Goal: Task Accomplishment & Management: Manage account settings

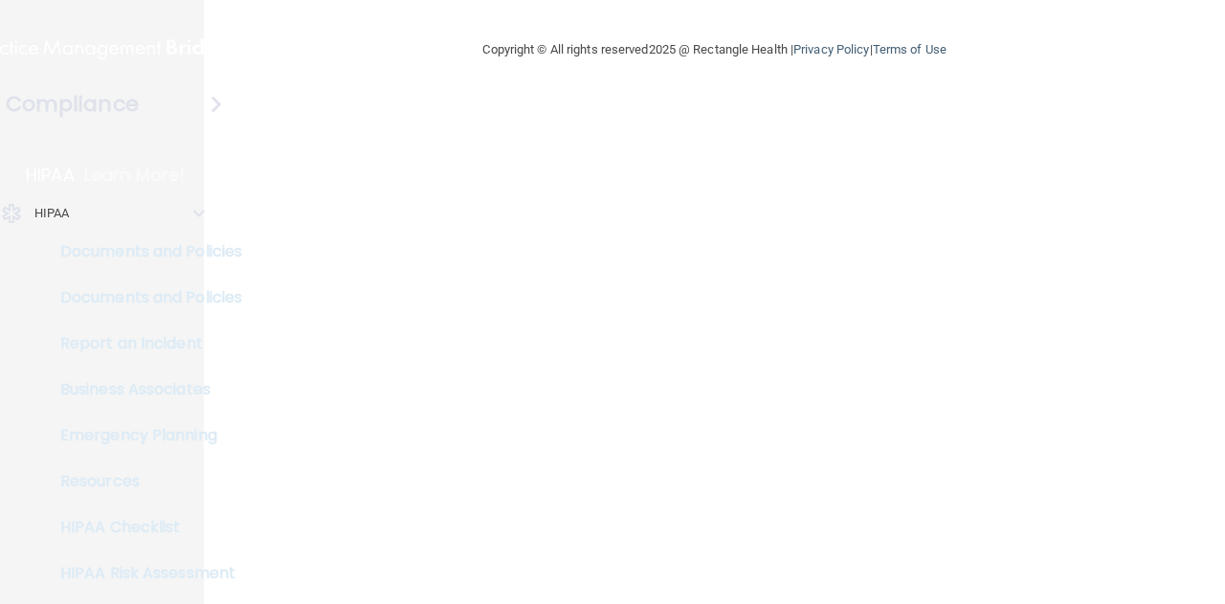
select select "20"
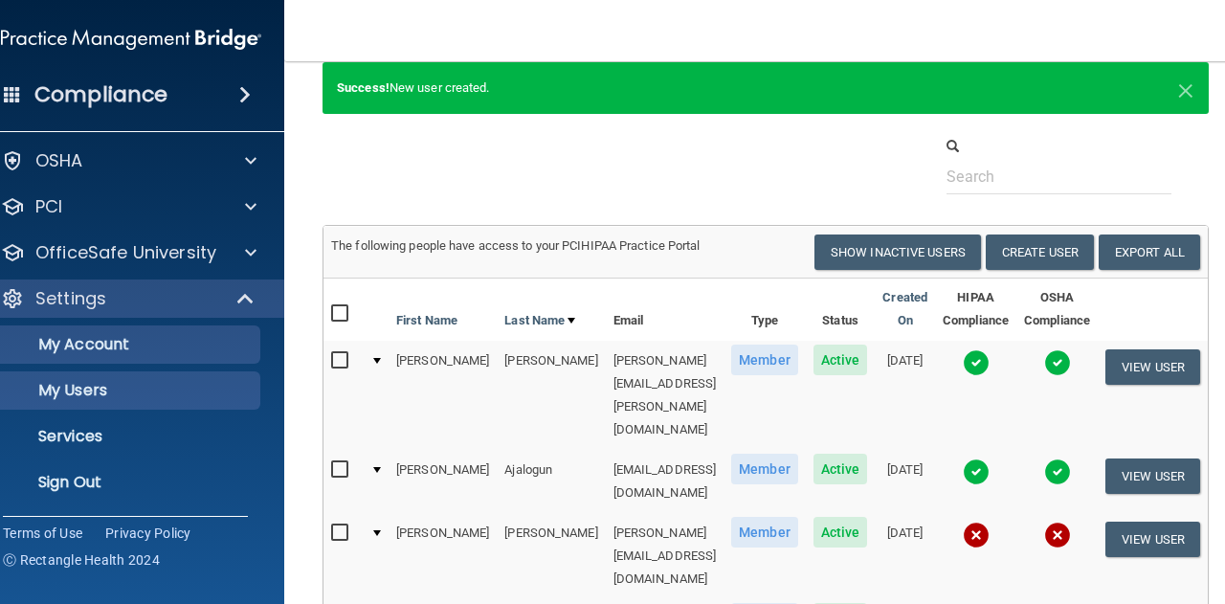
scroll to position [96, 0]
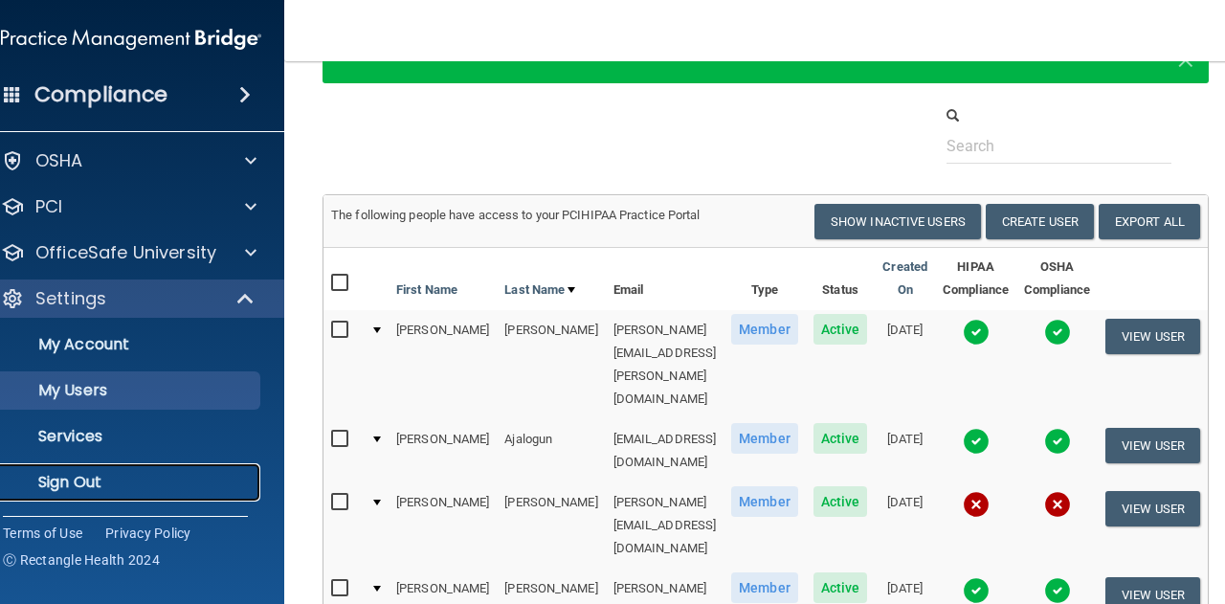
click at [122, 491] on p "Sign Out" at bounding box center [120, 482] width 261 height 19
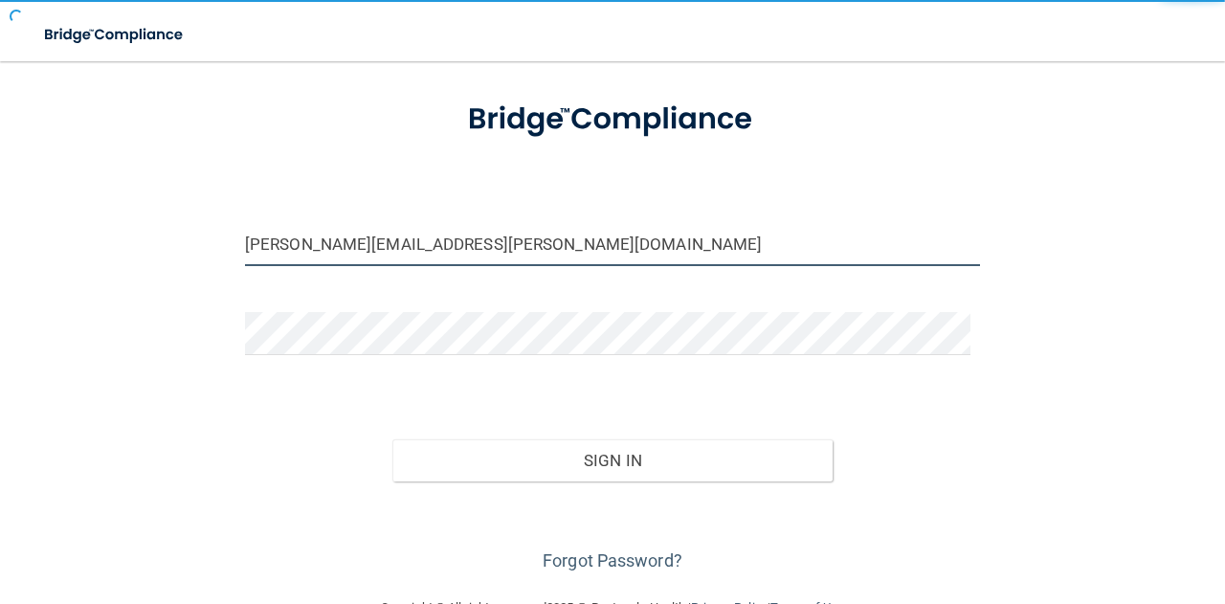
click at [445, 238] on input "[PERSON_NAME][EMAIL_ADDRESS][PERSON_NAME][DOMAIN_NAME]" at bounding box center [612, 244] width 735 height 43
click at [443, 245] on input "[PERSON_NAME][EMAIL_ADDRESS][PERSON_NAME][DOMAIN_NAME]" at bounding box center [612, 244] width 735 height 43
click at [484, 242] on input "[PERSON_NAME][EMAIL_ADDRESS][PERSON_NAME][DOMAIN_NAME]" at bounding box center [612, 244] width 735 height 43
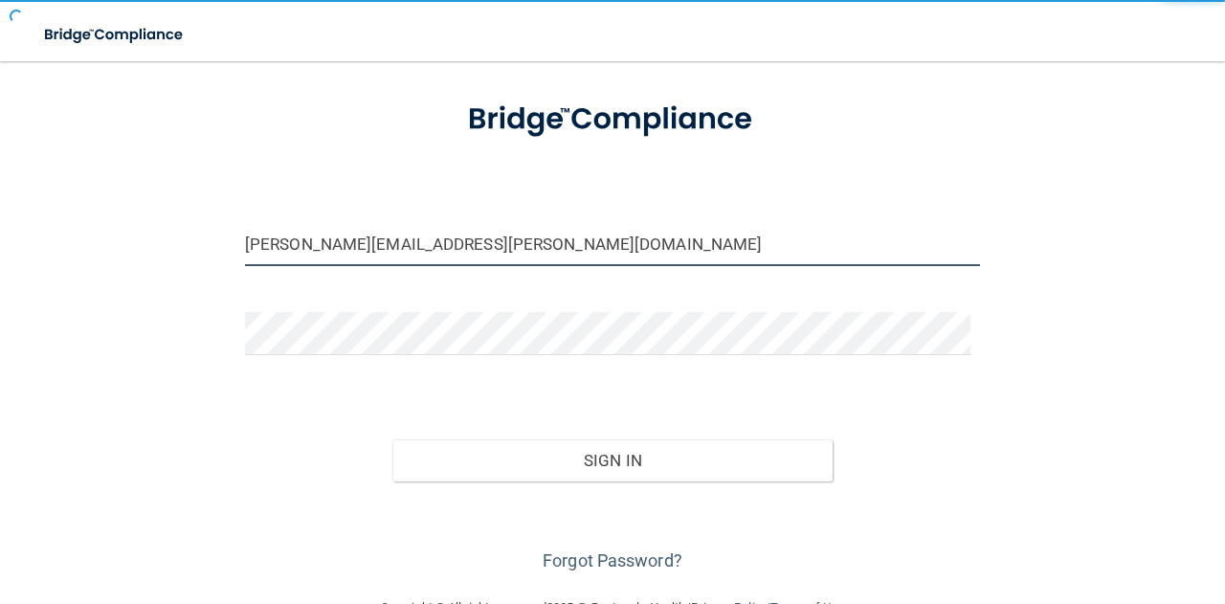
click at [484, 242] on input "[PERSON_NAME][EMAIL_ADDRESS][PERSON_NAME][DOMAIN_NAME]" at bounding box center [612, 244] width 735 height 43
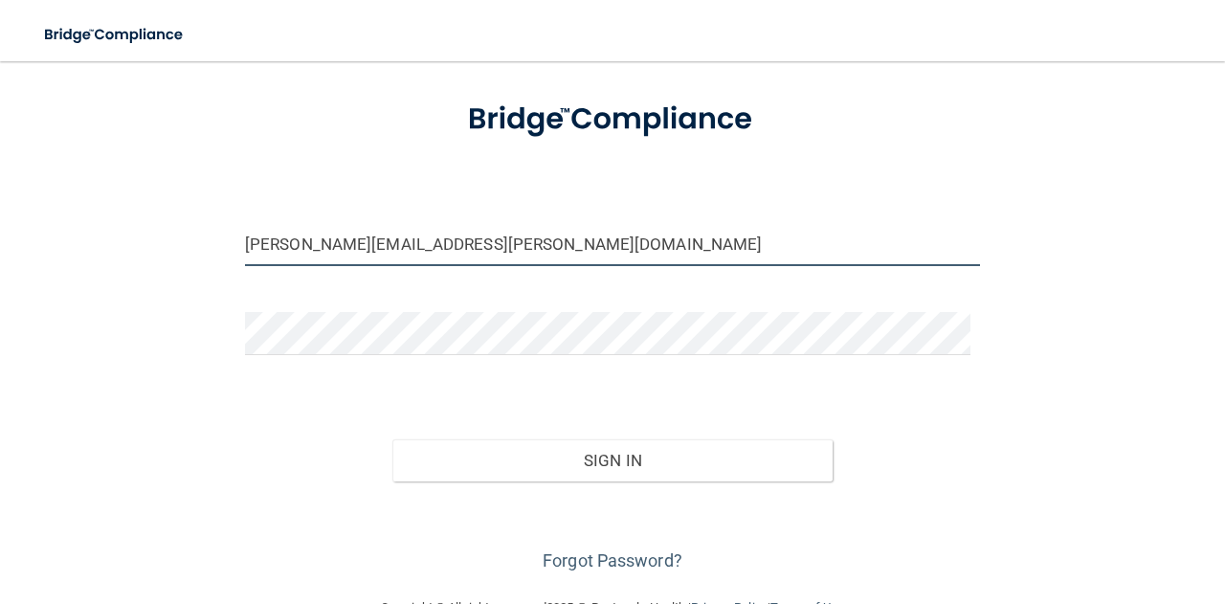
click at [470, 244] on input "[PERSON_NAME][EMAIL_ADDRESS][PERSON_NAME][DOMAIN_NAME]" at bounding box center [612, 244] width 735 height 43
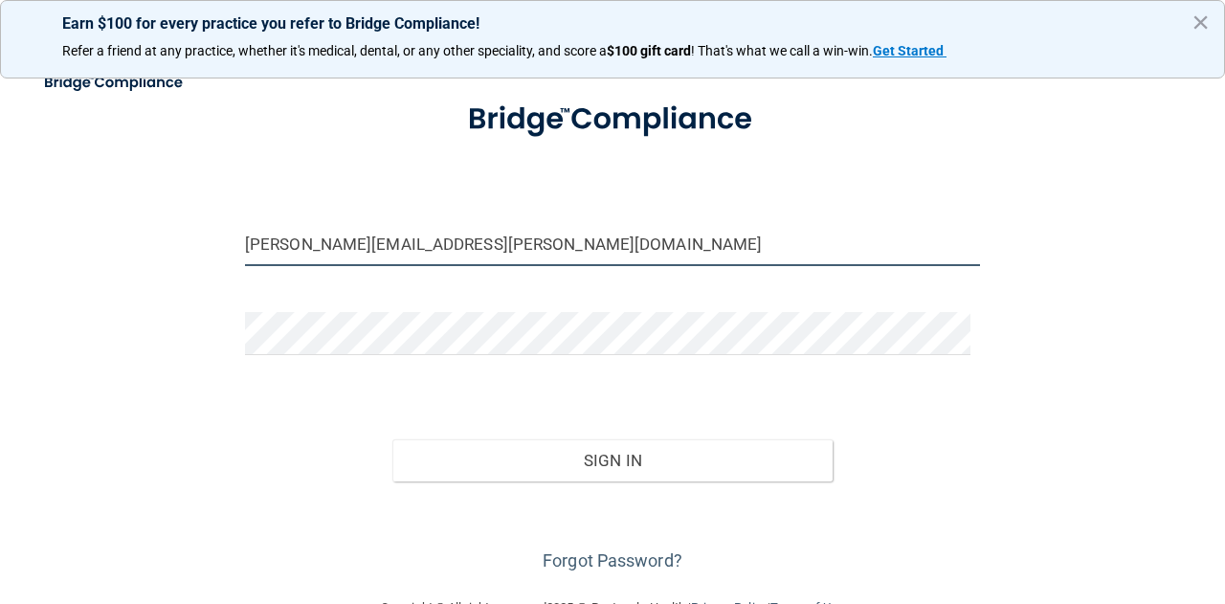
drag, startPoint x: 480, startPoint y: 238, endPoint x: 199, endPoint y: 253, distance: 281.7
click at [199, 253] on div "[PERSON_NAME][EMAIL_ADDRESS][PERSON_NAME][DOMAIN_NAME] Invalid email/password. …" at bounding box center [612, 281] width 1148 height 592
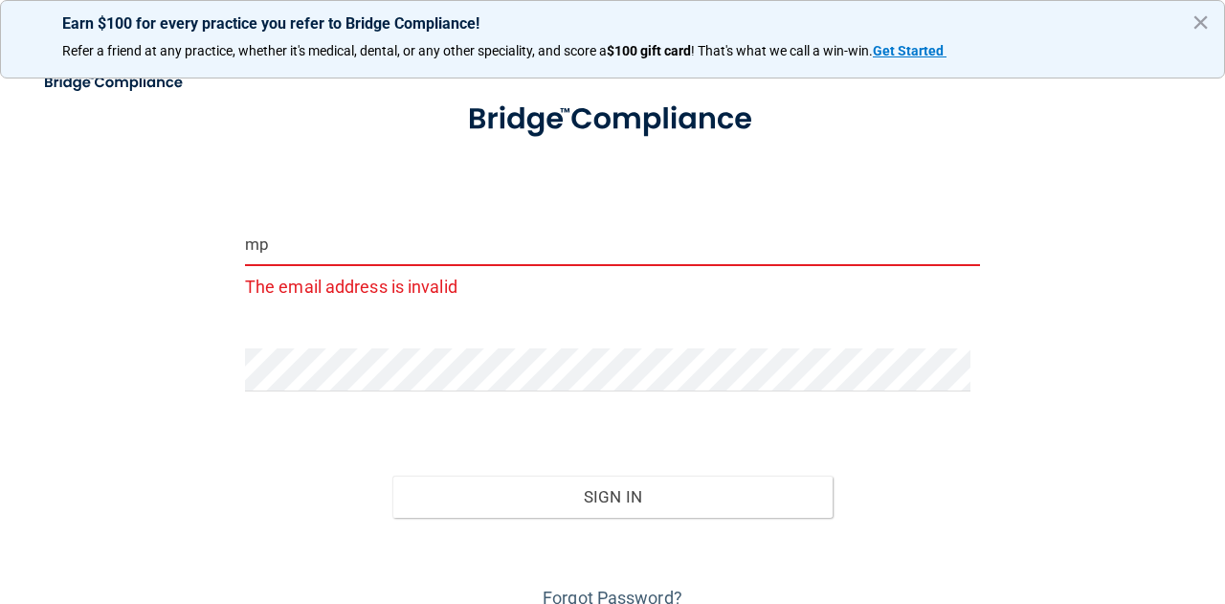
type input "[EMAIL_ADDRESS][DOMAIN_NAME]"
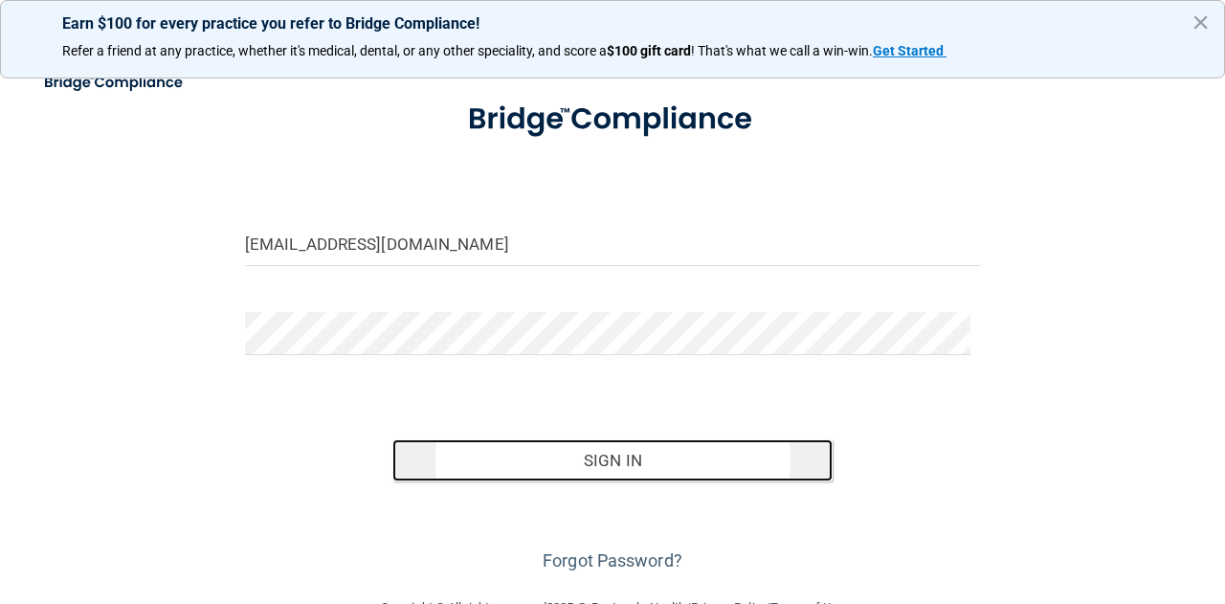
click at [491, 478] on button "Sign In" at bounding box center [612, 460] width 441 height 42
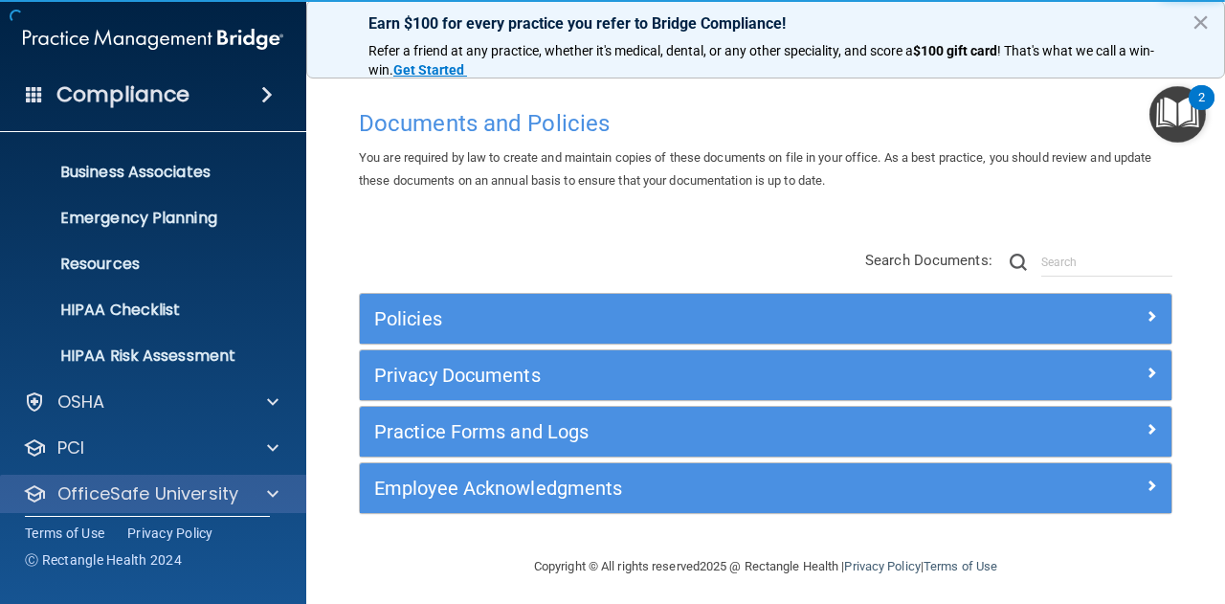
scroll to position [189, 0]
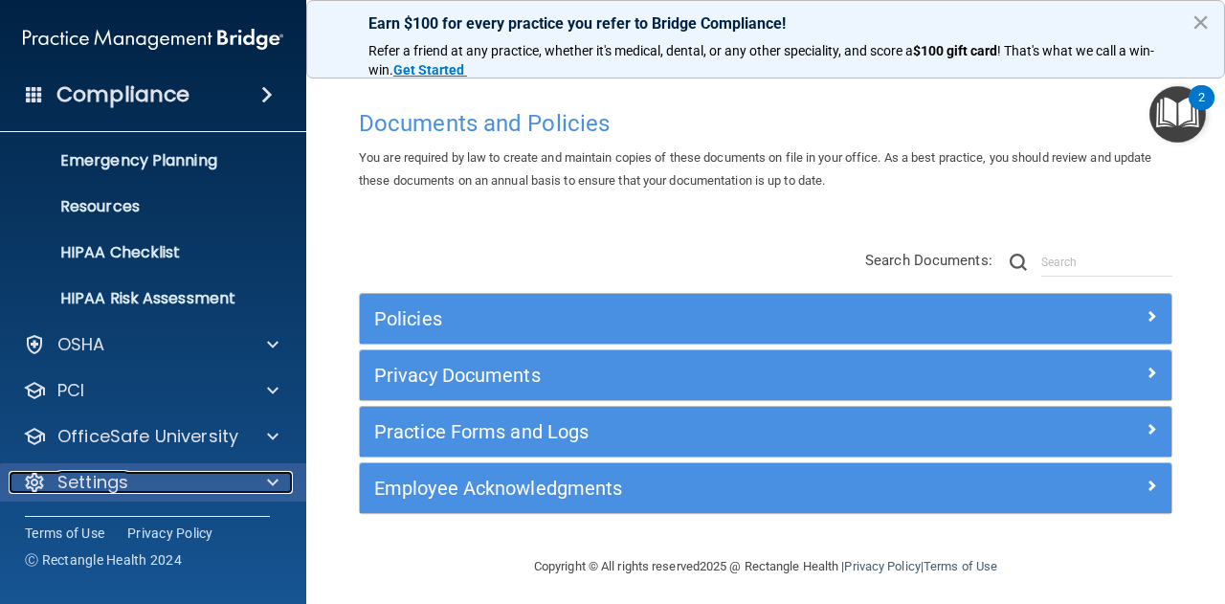
click at [264, 474] on div at bounding box center [270, 482] width 48 height 23
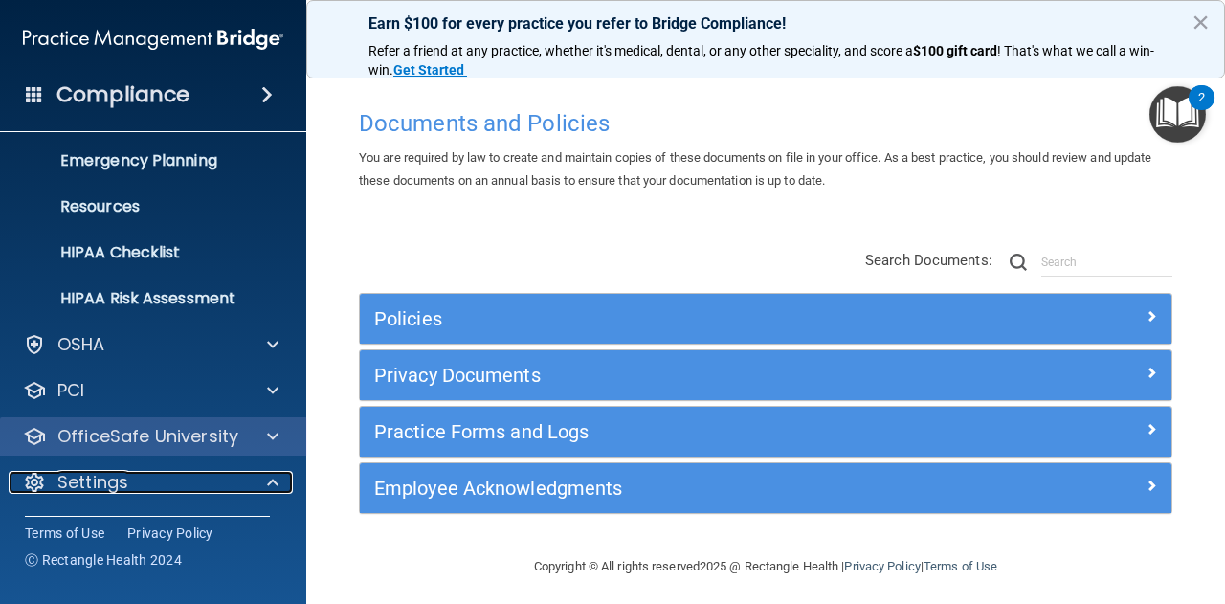
scroll to position [285, 0]
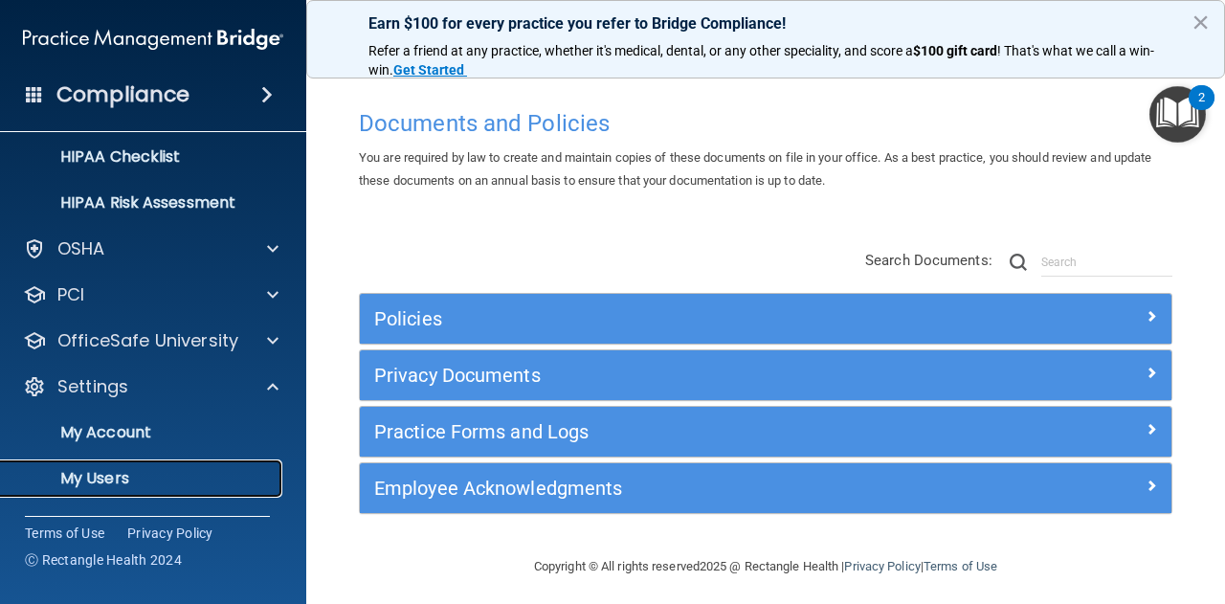
click at [175, 481] on p "My Users" at bounding box center [142, 478] width 261 height 19
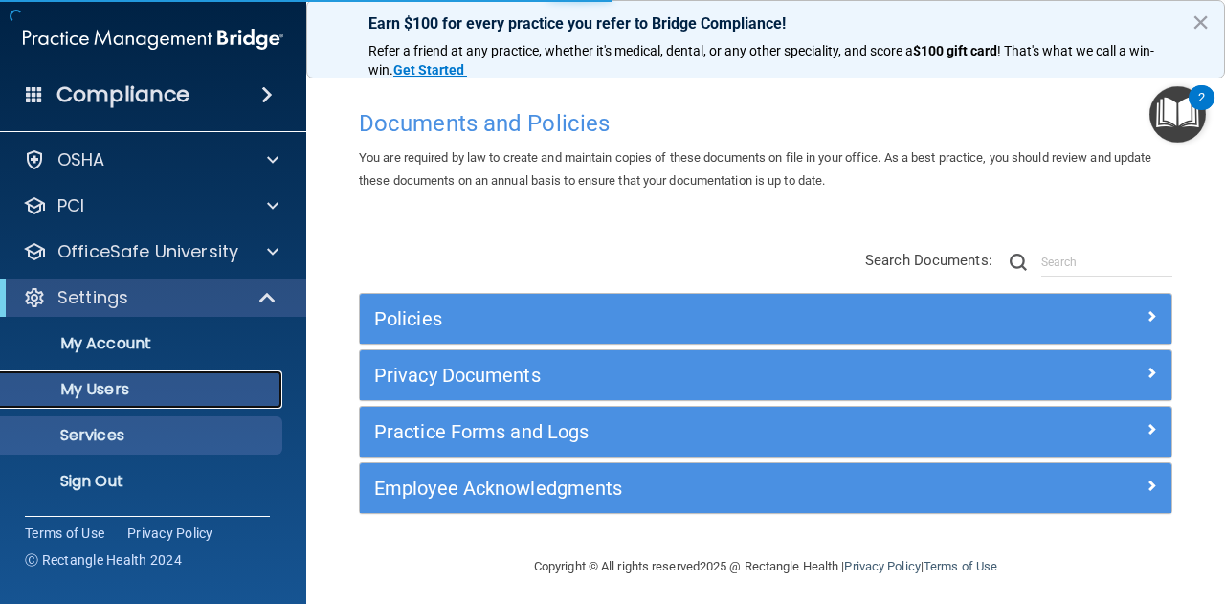
scroll to position [52, 0]
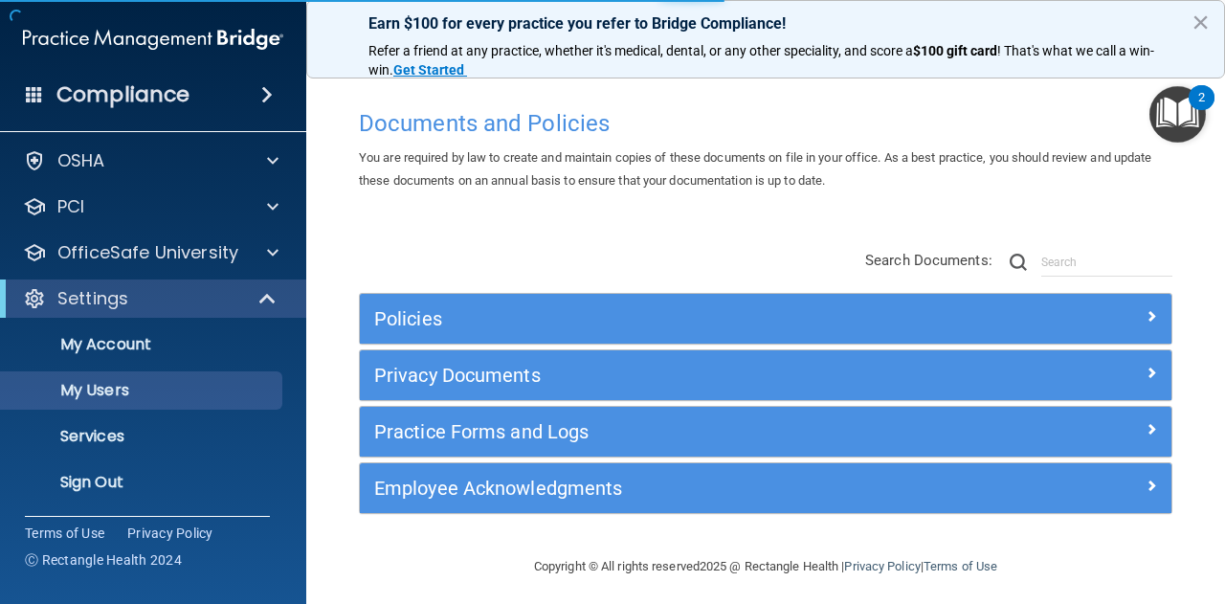
select select "20"
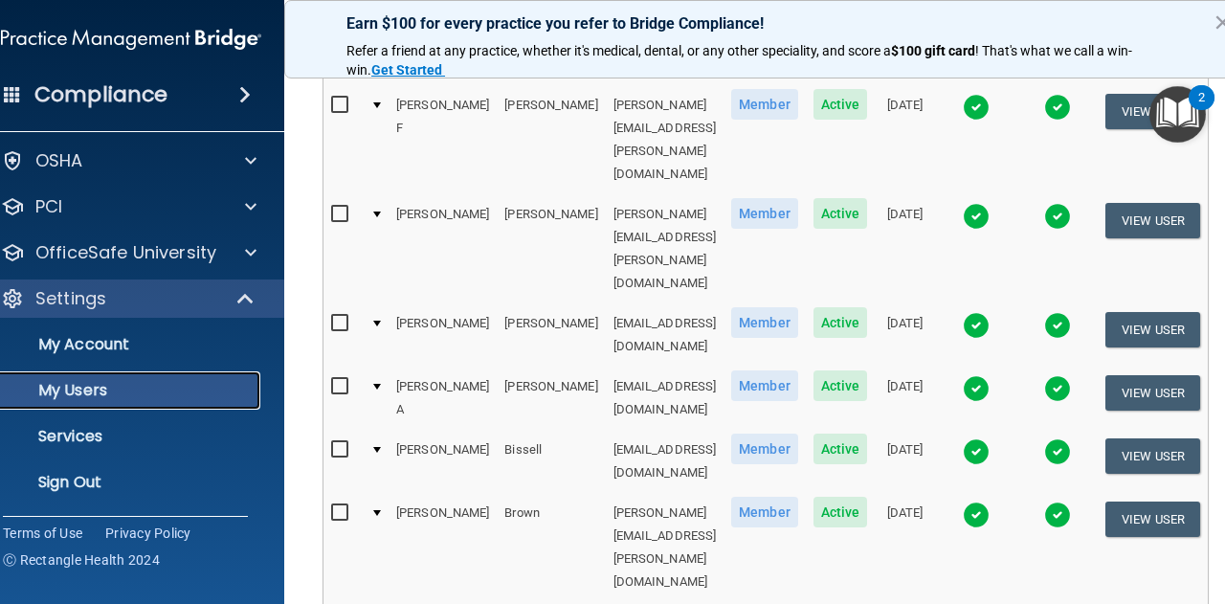
scroll to position [0, 0]
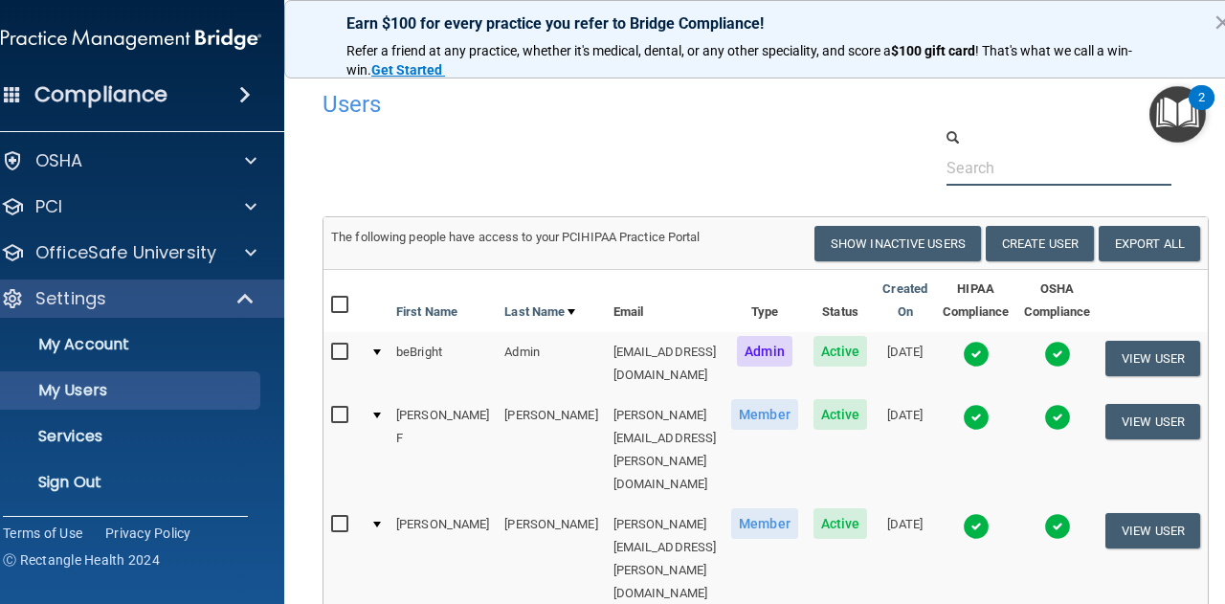
click at [1088, 171] on input "text" at bounding box center [1058, 167] width 225 height 35
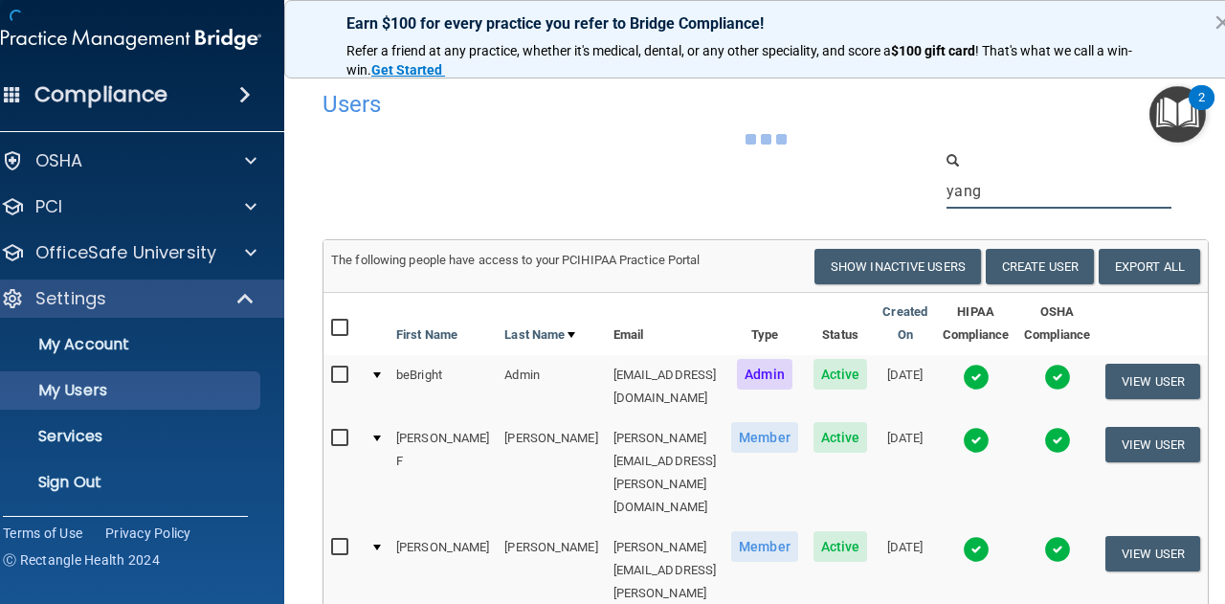
type input "yang"
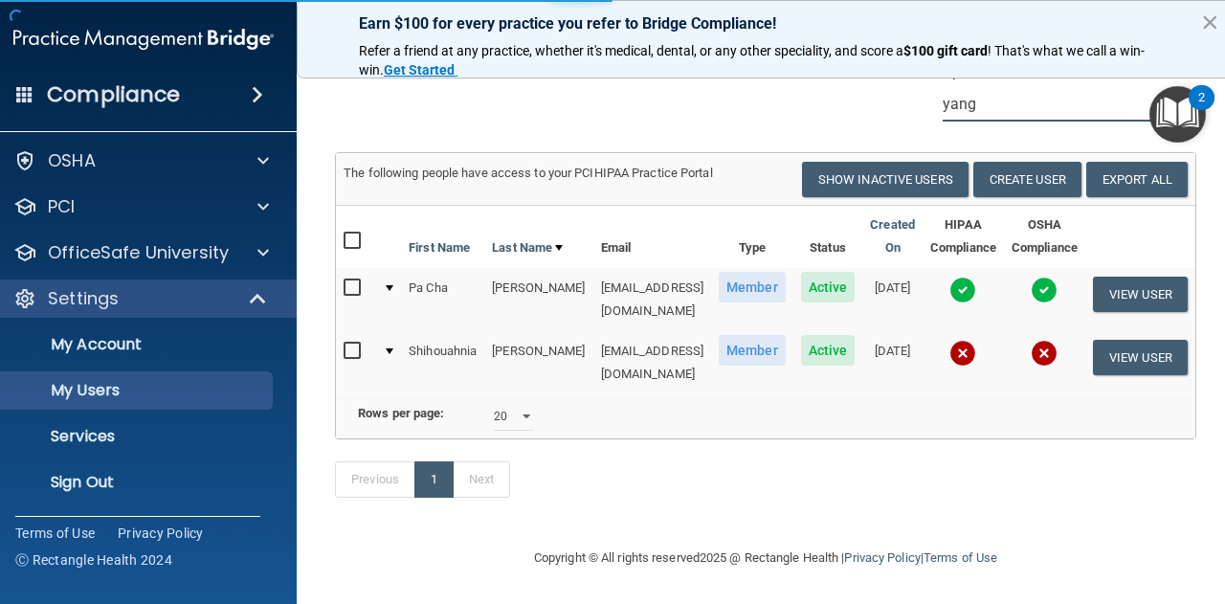
scroll to position [79, 0]
click at [344, 340] on label at bounding box center [356, 351] width 24 height 22
click at [344, 344] on input "checkbox" at bounding box center [355, 351] width 22 height 15
checkbox input "true"
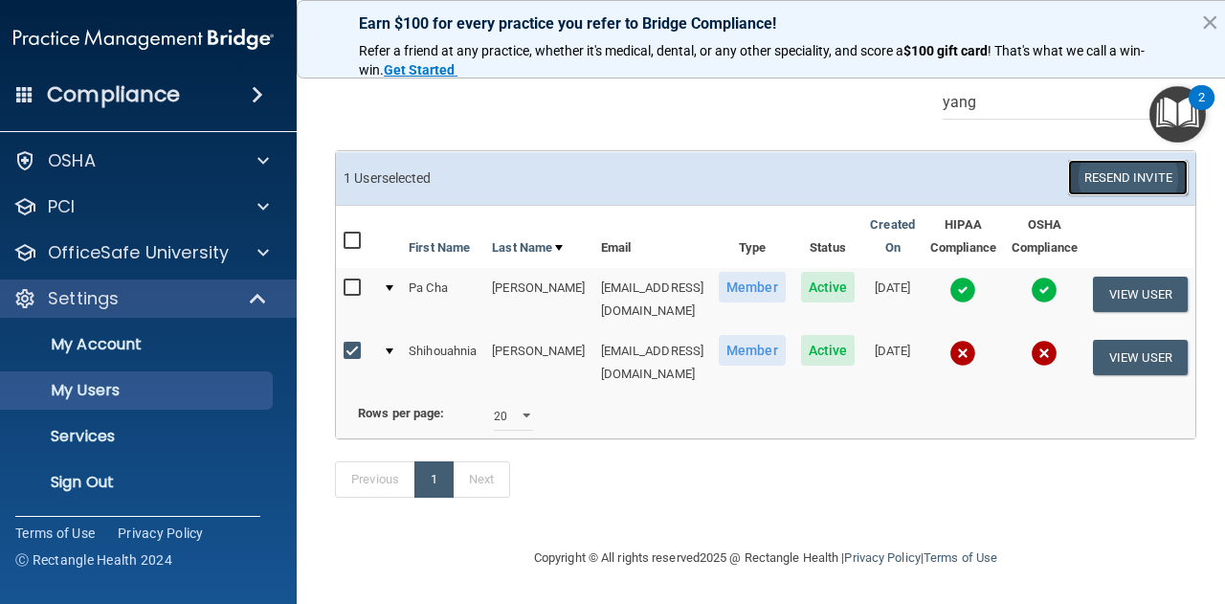
click at [1116, 164] on button "Resend Invite" at bounding box center [1128, 177] width 120 height 35
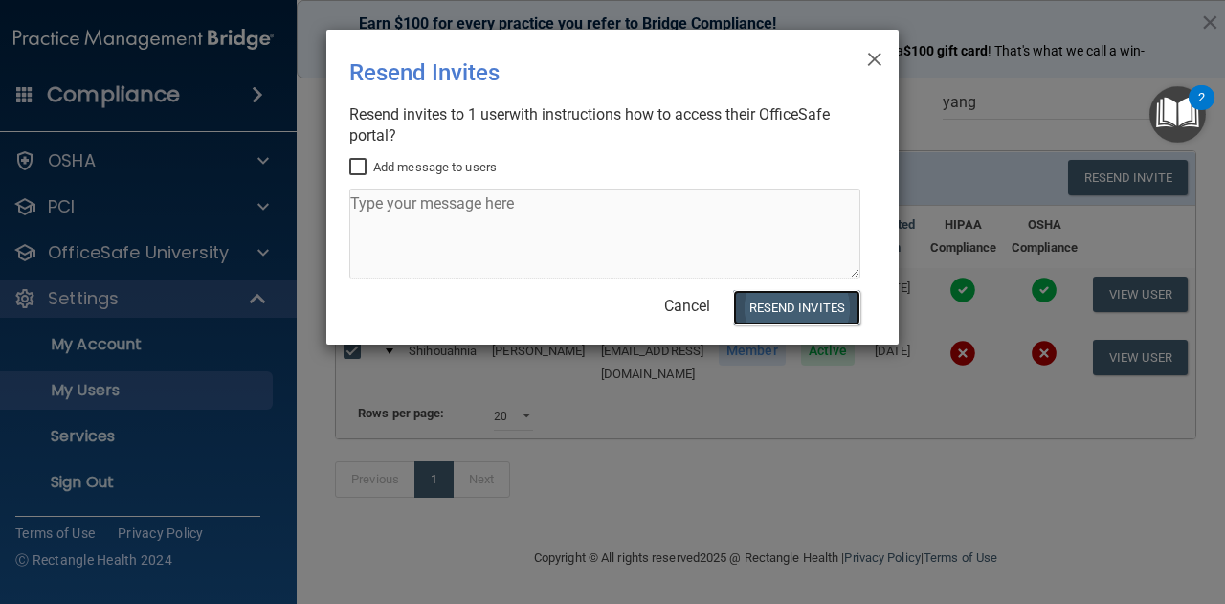
click at [783, 299] on button "Resend Invites" at bounding box center [796, 307] width 127 height 35
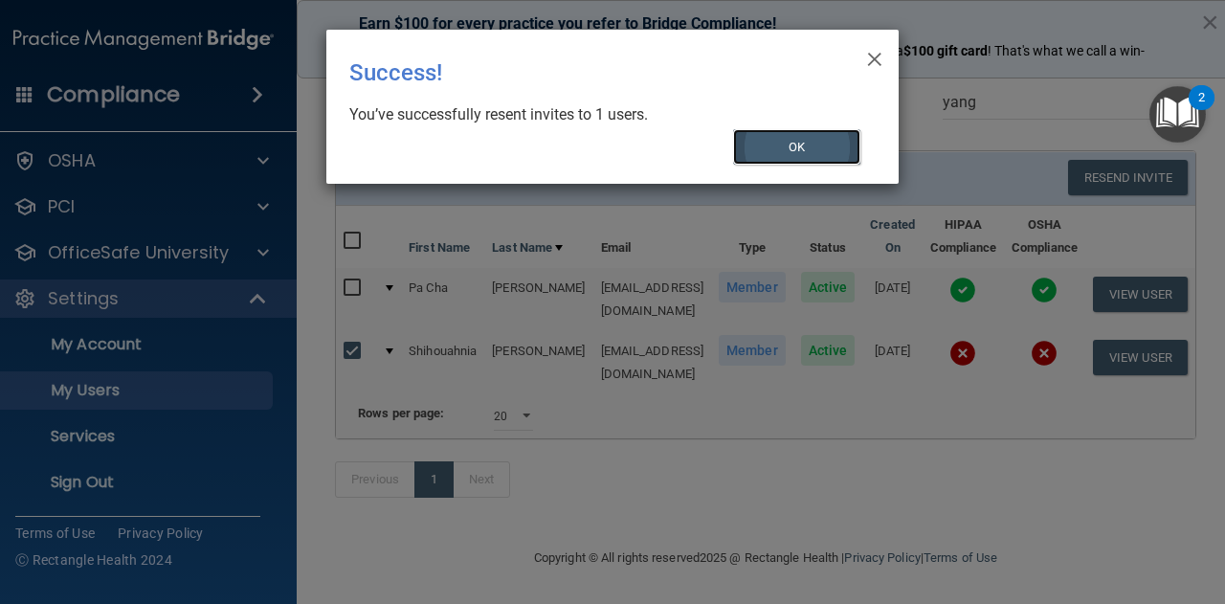
click at [785, 156] on button "OK" at bounding box center [797, 146] width 128 height 35
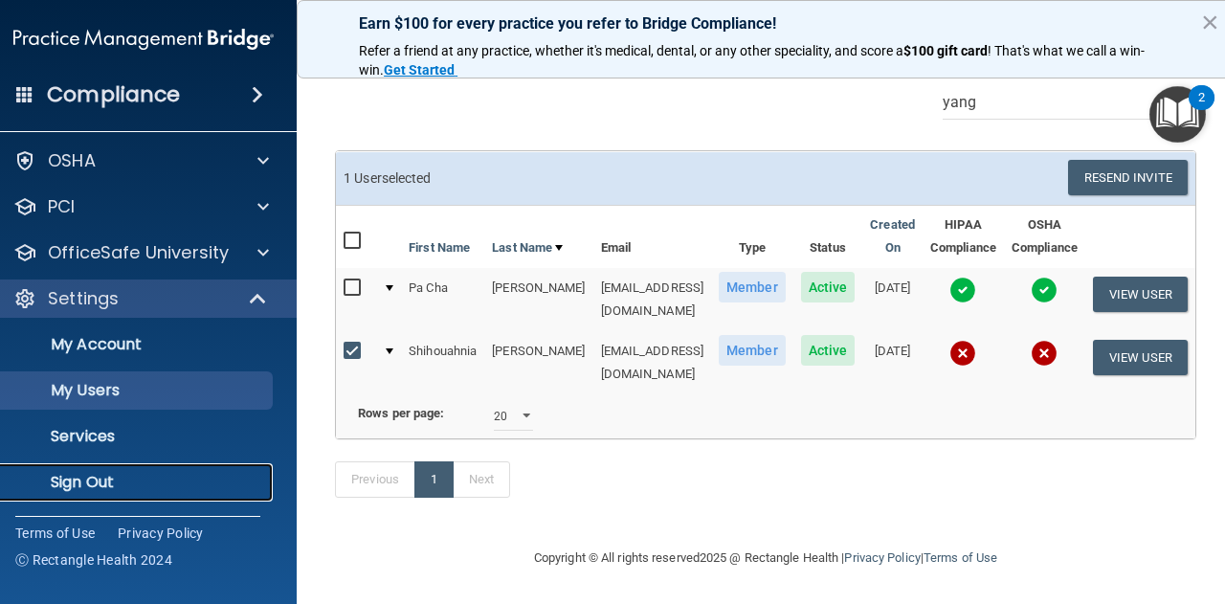
click at [127, 477] on p "Sign Out" at bounding box center [133, 482] width 261 height 19
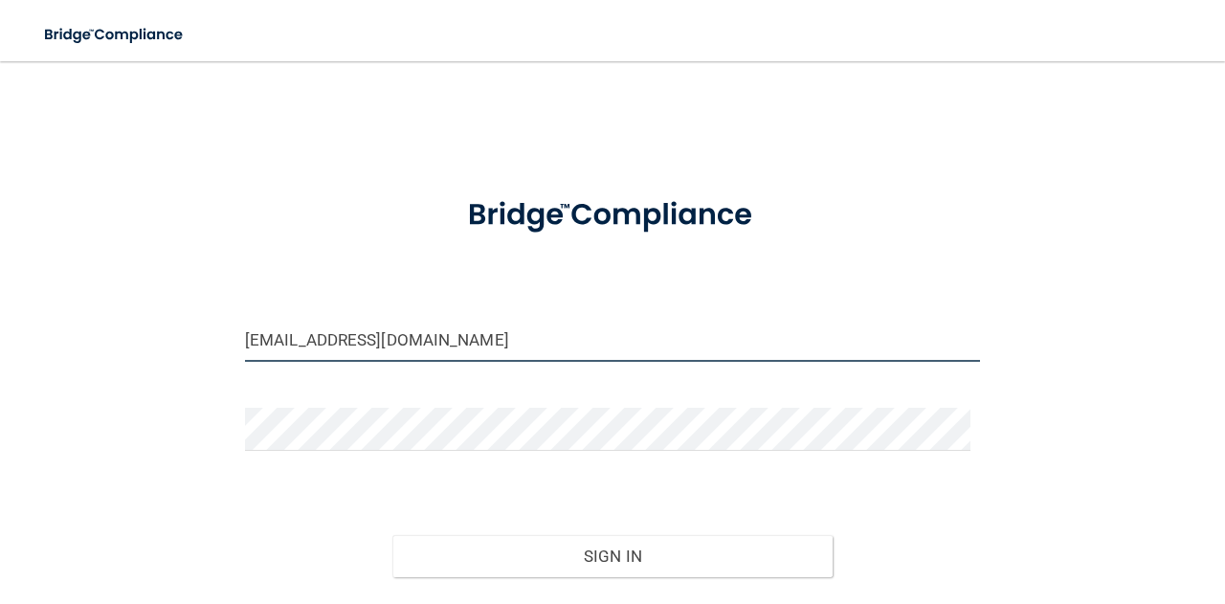
click at [462, 330] on input "[EMAIL_ADDRESS][DOMAIN_NAME]" at bounding box center [612, 340] width 735 height 43
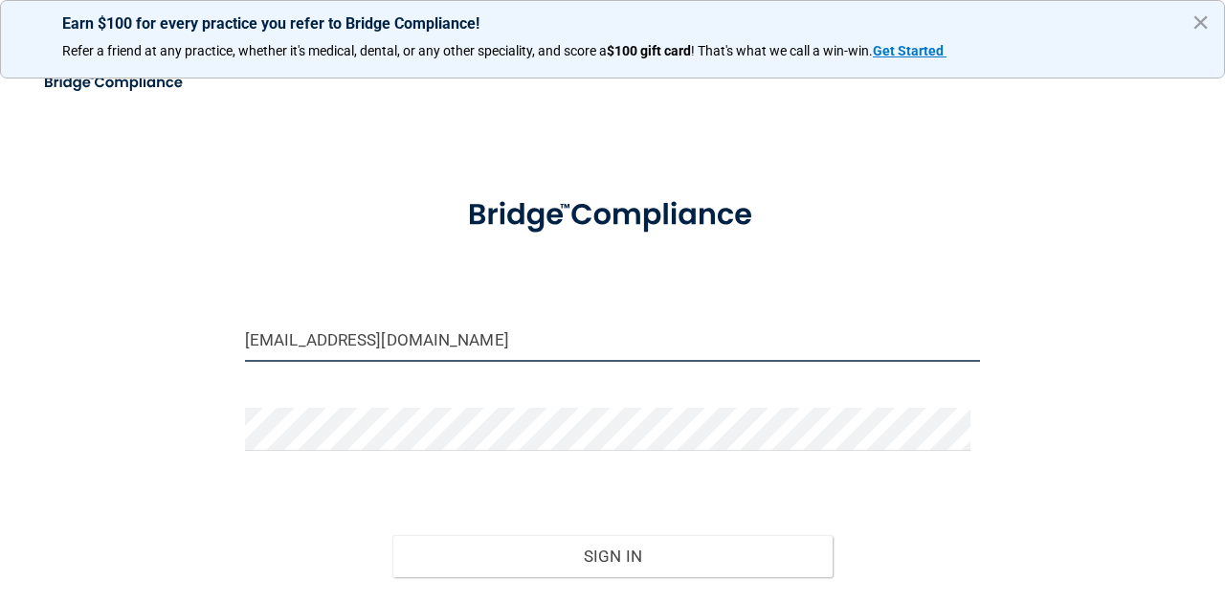
click at [462, 330] on input "[EMAIL_ADDRESS][DOMAIN_NAME]" at bounding box center [612, 340] width 735 height 43
type input "[PERSON_NAME][EMAIL_ADDRESS][PERSON_NAME][DOMAIN_NAME]"
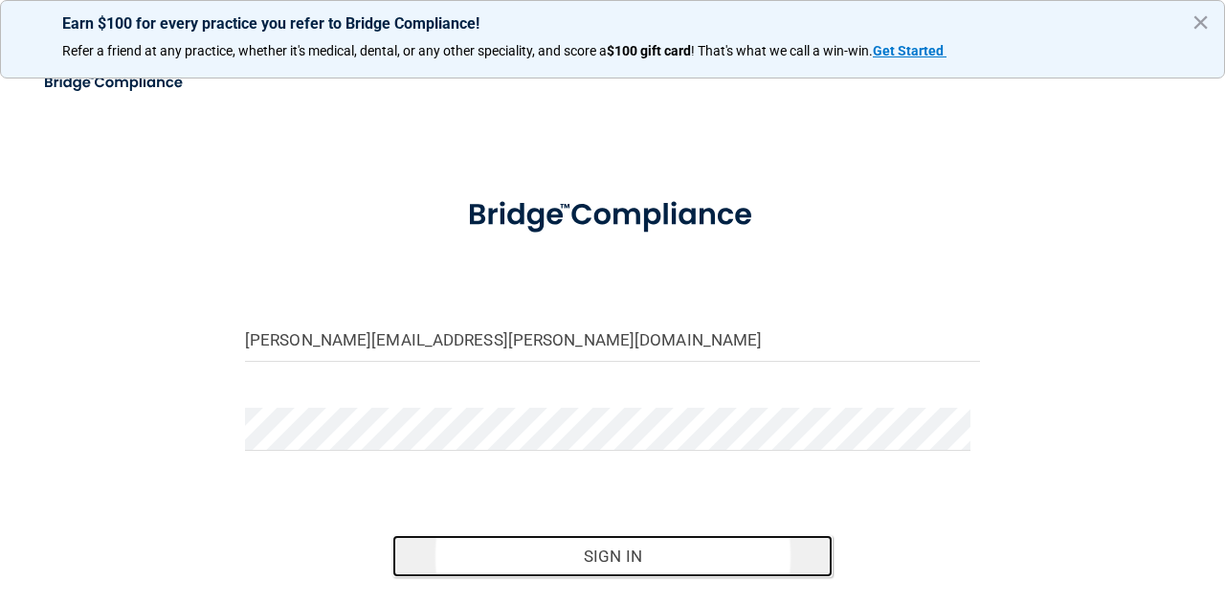
click at [591, 539] on button "Sign In" at bounding box center [612, 556] width 441 height 42
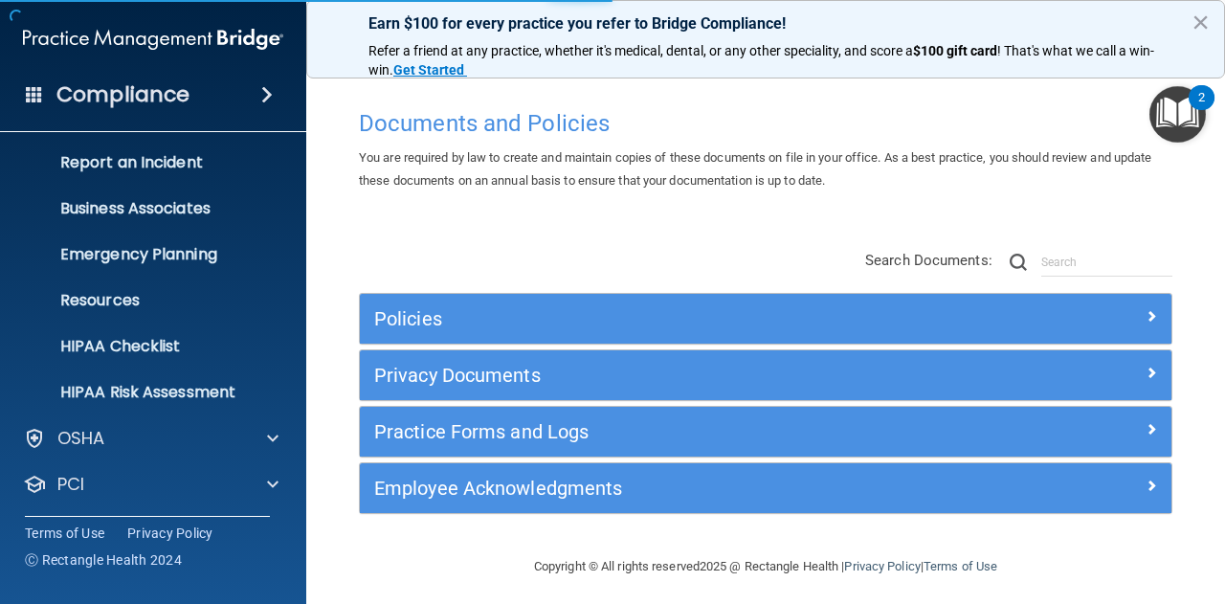
scroll to position [189, 0]
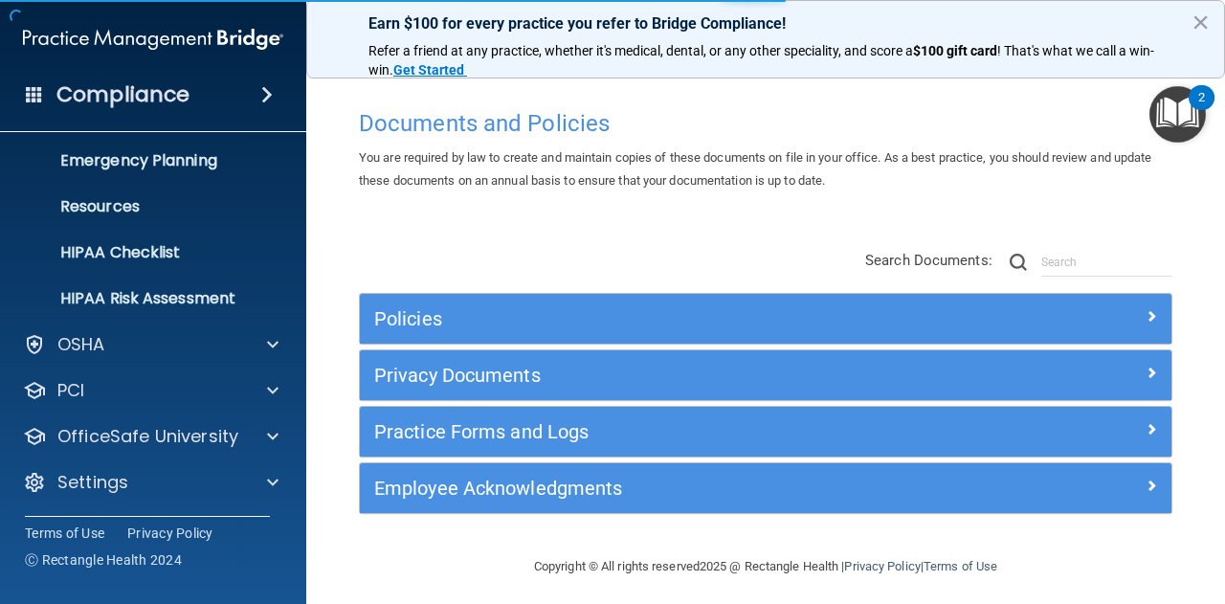
click at [267, 461] on div "HIPAA Documents and Policies Report an Incident Business Associates Emergency P…" at bounding box center [153, 233] width 307 height 567
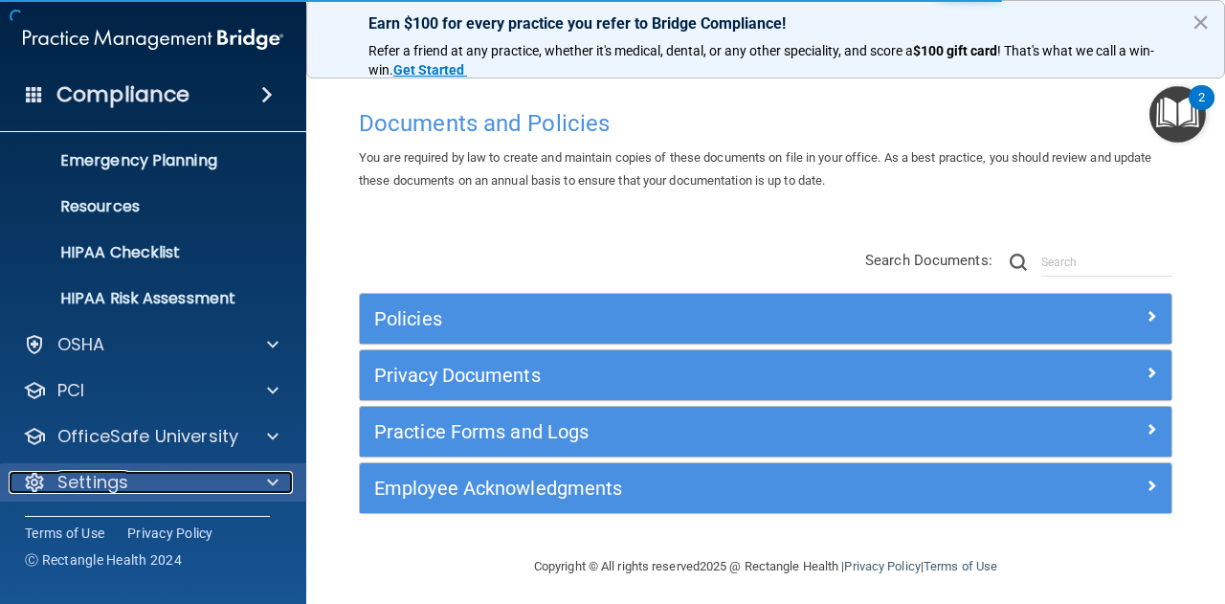
click at [272, 471] on span at bounding box center [272, 482] width 11 height 23
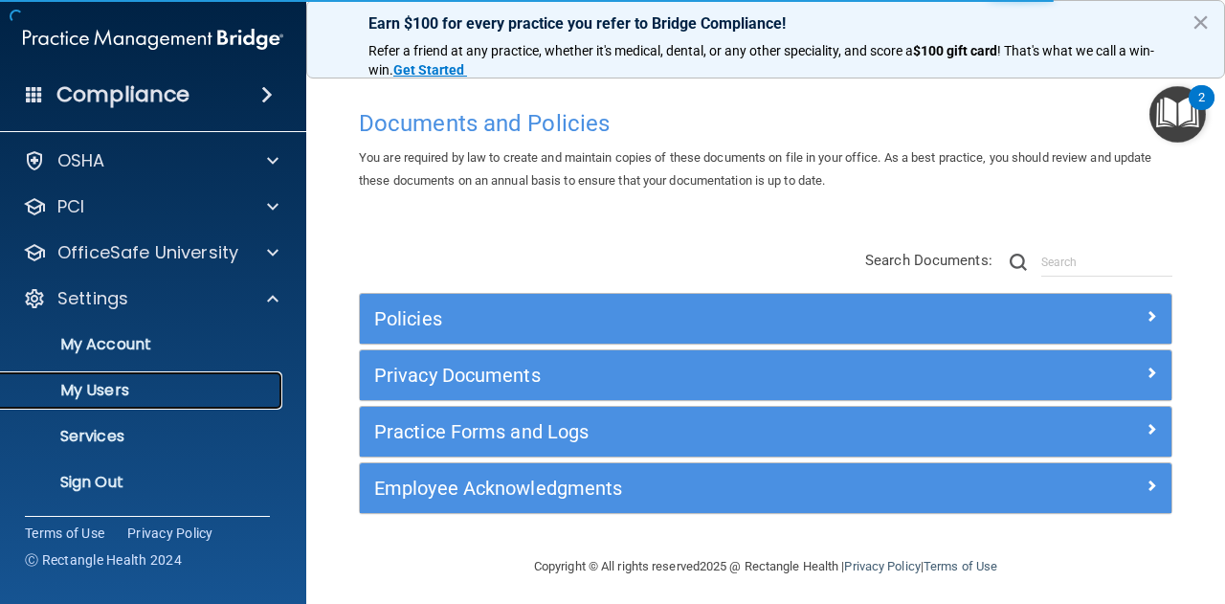
click at [207, 399] on p "My Users" at bounding box center [142, 390] width 261 height 19
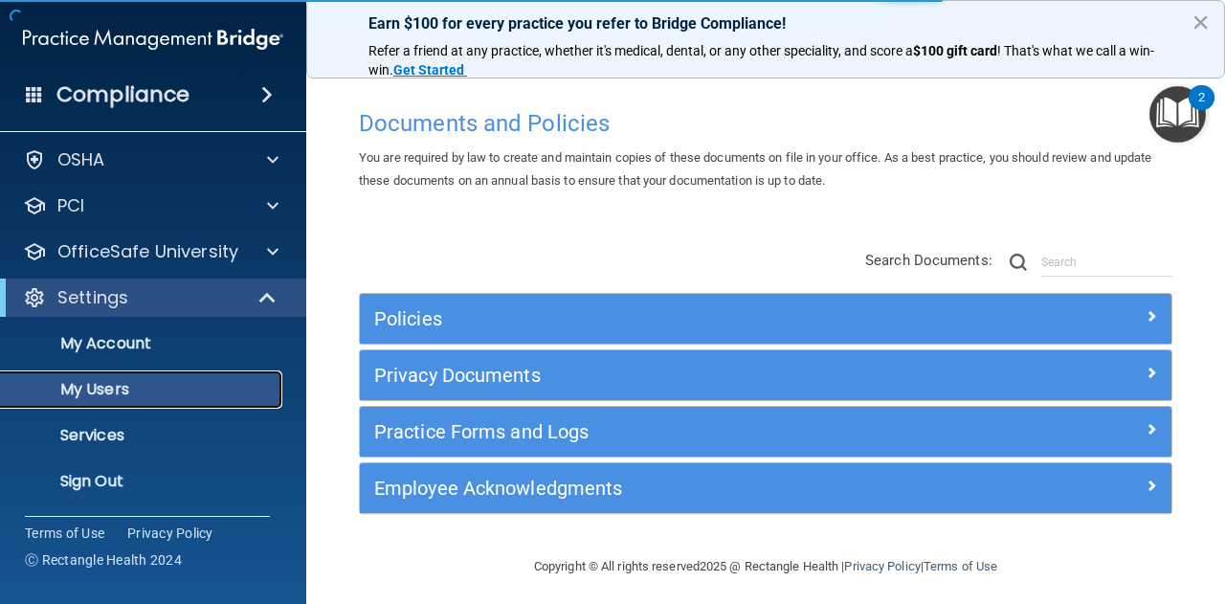
scroll to position [52, 0]
select select "20"
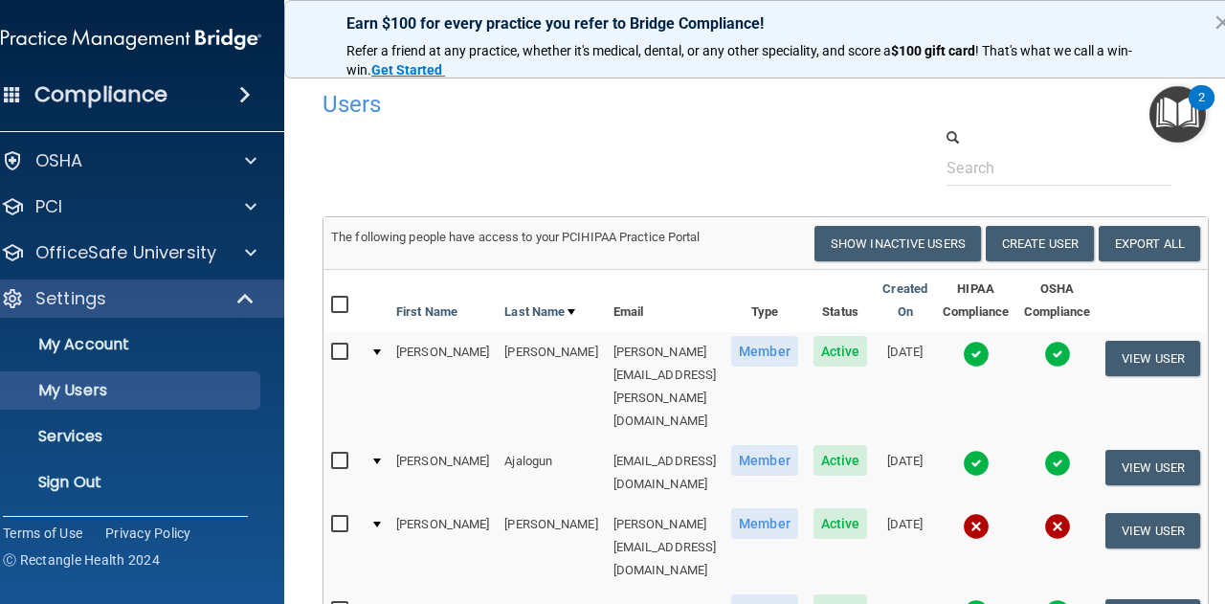
scroll to position [191, 0]
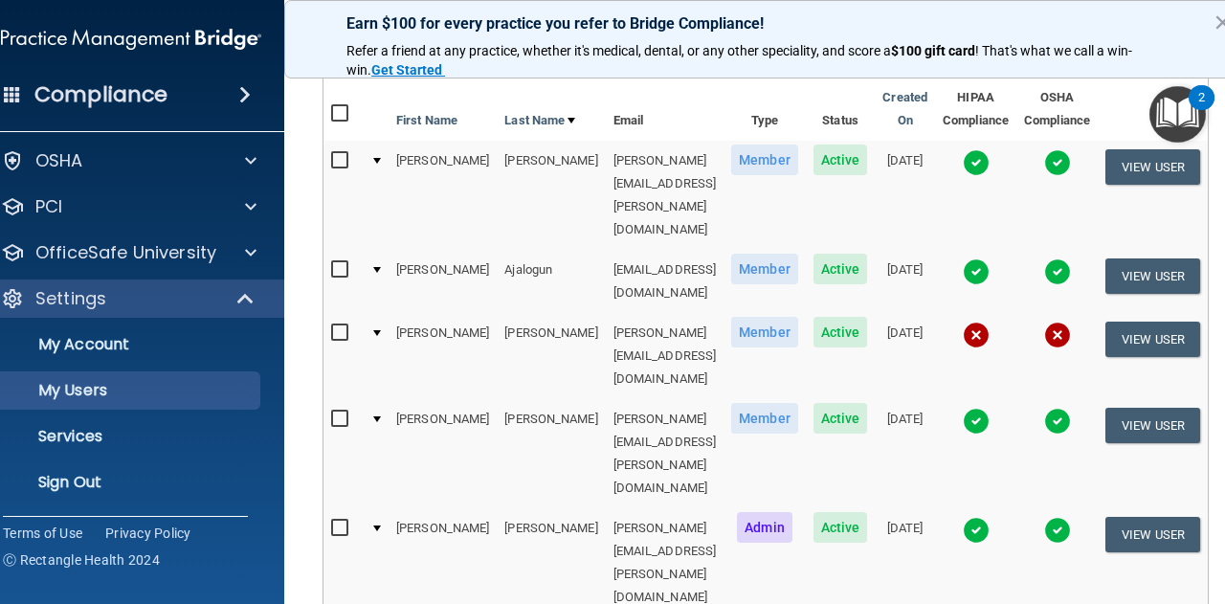
click at [331, 325] on input "checkbox" at bounding box center [342, 332] width 22 height 15
checkbox input "true"
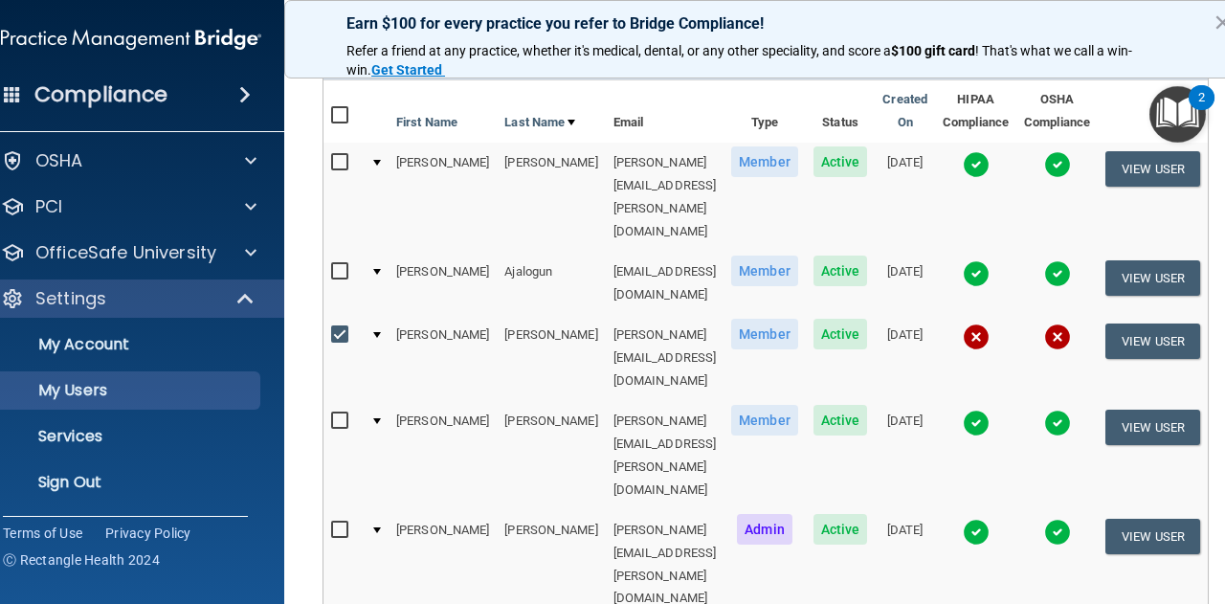
scroll to position [0, 0]
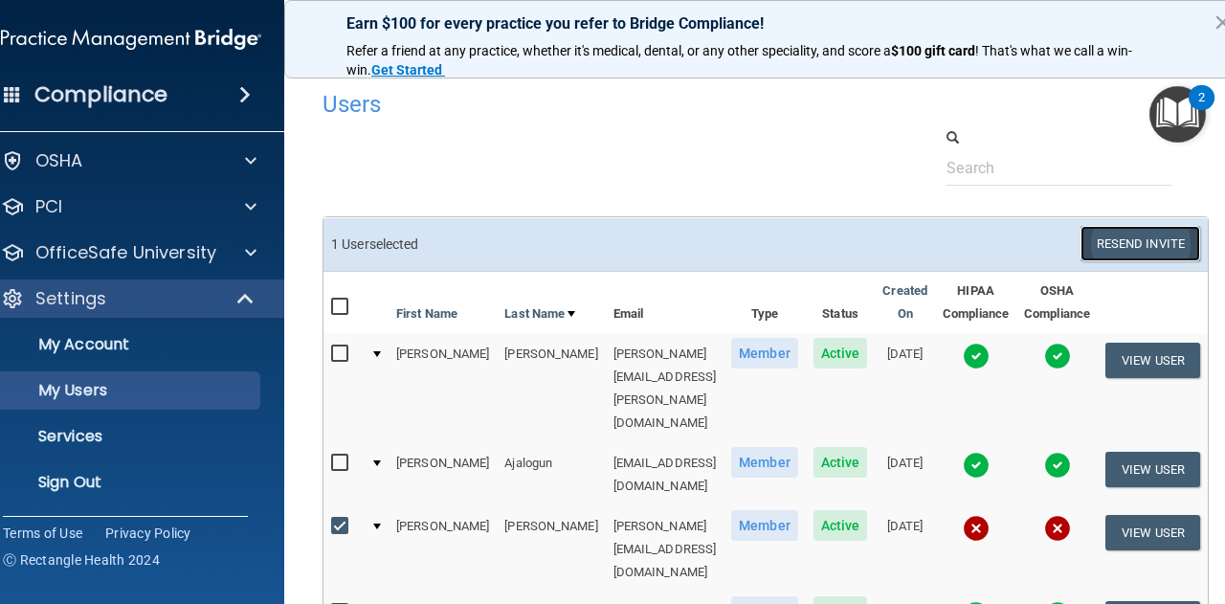
click at [1138, 242] on button "Resend Invite" at bounding box center [1140, 243] width 120 height 35
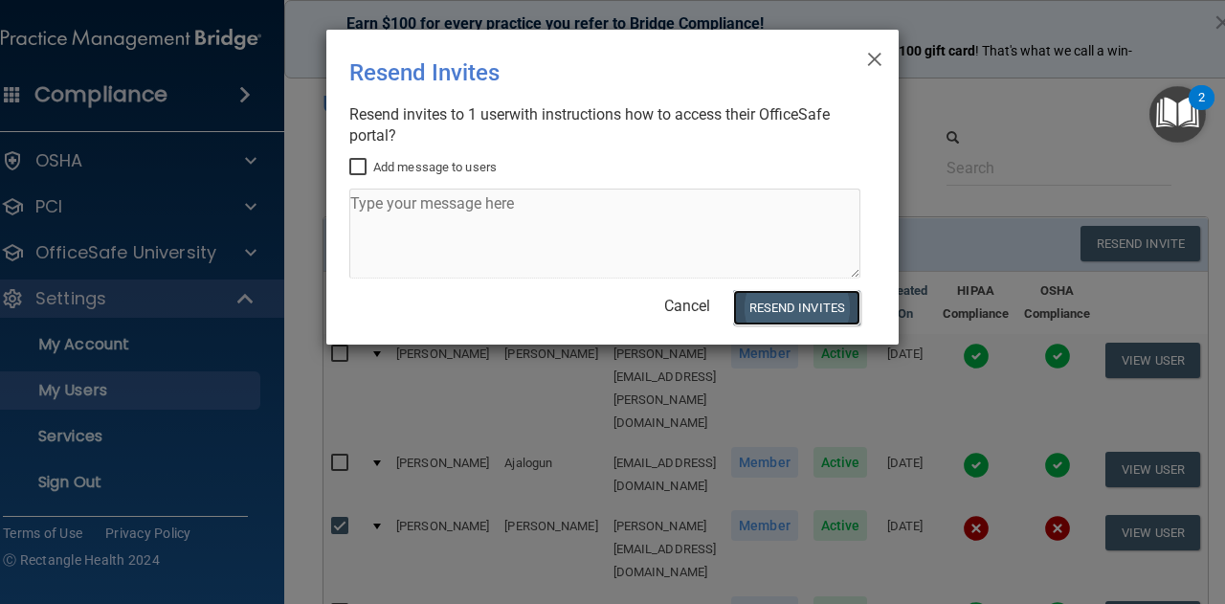
click at [765, 307] on button "Resend Invites" at bounding box center [796, 307] width 127 height 35
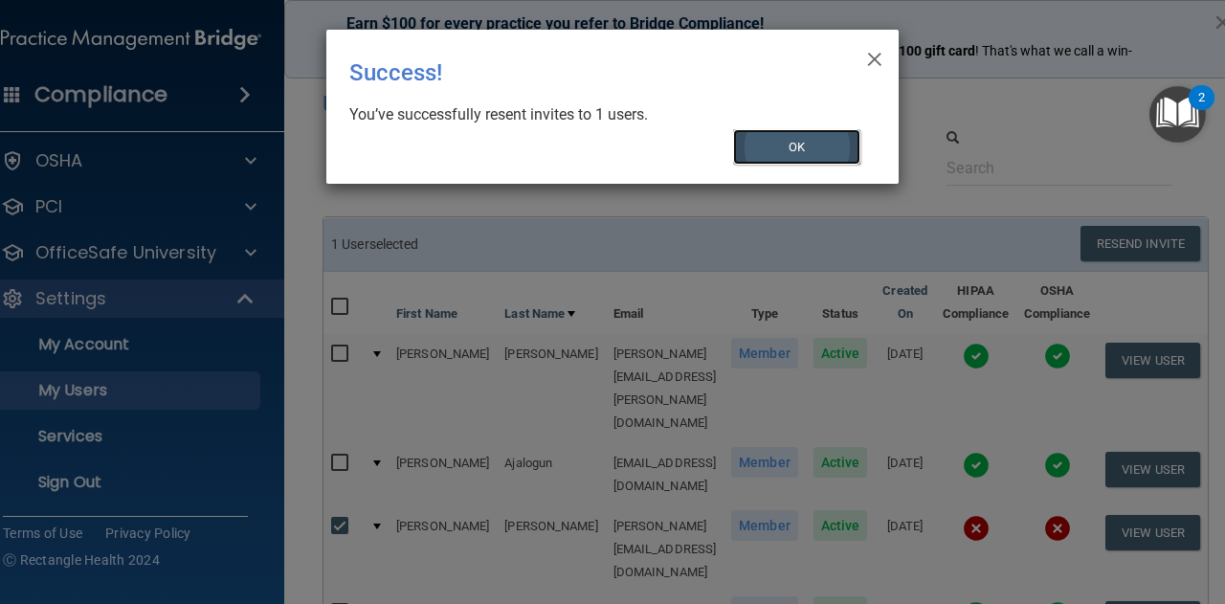
click at [781, 141] on button "OK" at bounding box center [797, 146] width 128 height 35
